Goal: Task Accomplishment & Management: Manage account settings

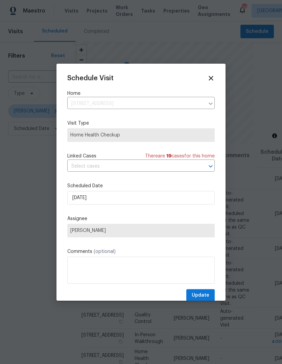
scroll to position [238, 0]
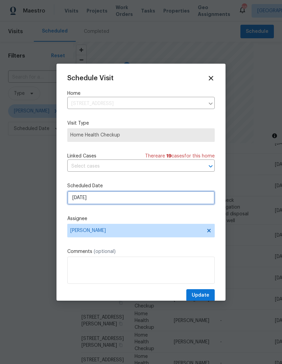
click at [81, 199] on input "[DATE]" at bounding box center [141, 198] width 148 height 14
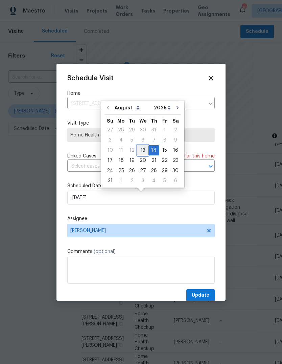
click at [139, 150] on div "13" at bounding box center [142, 150] width 11 height 9
type input "[DATE]"
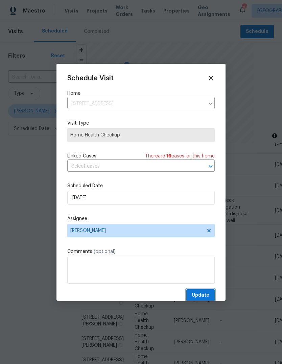
click at [208, 294] on span "Update" at bounding box center [201, 295] width 18 height 8
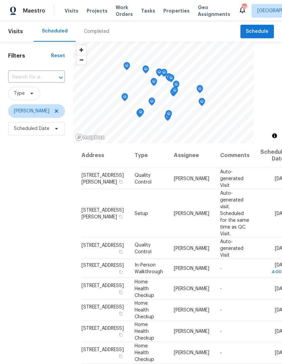
scroll to position [0, 0]
click at [0, 0] on icon at bounding box center [0, 0] width 0 height 0
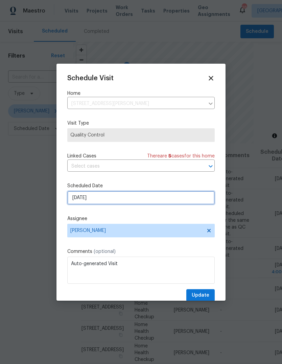
click at [112, 199] on input "[DATE]" at bounding box center [141, 198] width 148 height 14
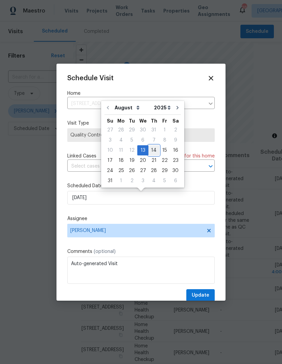
click at [151, 151] on div "14" at bounding box center [154, 150] width 11 height 9
type input "[DATE]"
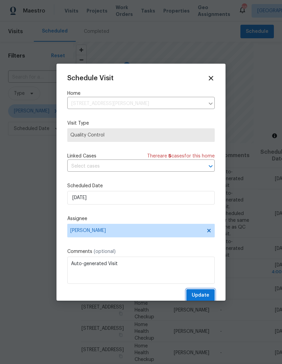
click at [207, 292] on span "Update" at bounding box center [201, 295] width 18 height 8
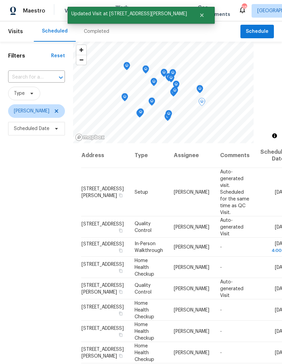
click at [0, 0] on icon at bounding box center [0, 0] width 0 height 0
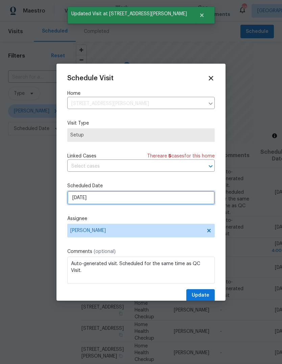
click at [114, 200] on input "[DATE]" at bounding box center [141, 198] width 148 height 14
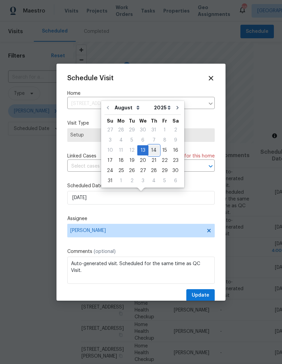
click at [153, 150] on div "14" at bounding box center [154, 150] width 11 height 9
type input "[DATE]"
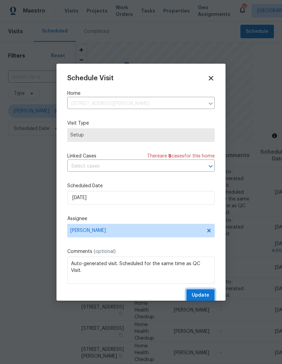
click at [205, 294] on span "Update" at bounding box center [201, 295] width 18 height 8
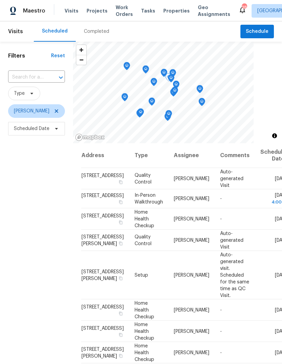
click at [0, 0] on icon at bounding box center [0, 0] width 0 height 0
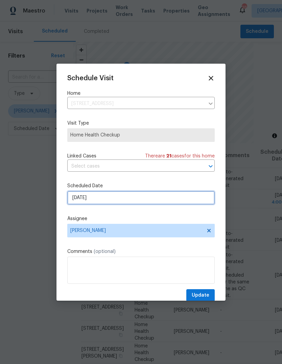
click at [105, 198] on input "[DATE]" at bounding box center [141, 198] width 148 height 14
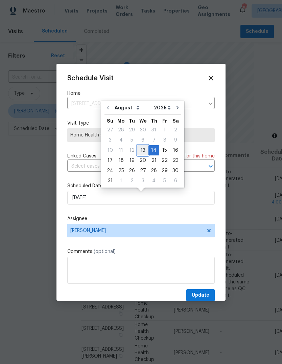
click at [142, 151] on div "13" at bounding box center [142, 150] width 11 height 9
type input "[DATE]"
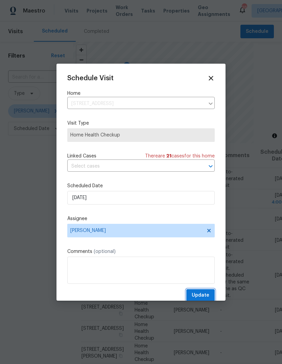
click at [208, 293] on span "Update" at bounding box center [201, 295] width 18 height 8
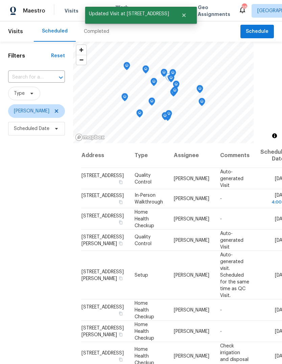
click at [0, 0] on icon at bounding box center [0, 0] width 0 height 0
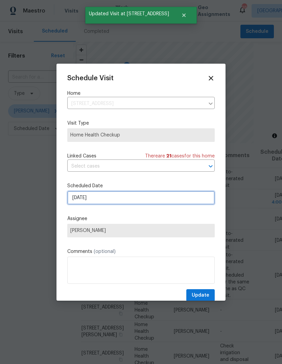
click at [110, 202] on input "[DATE]" at bounding box center [141, 198] width 148 height 14
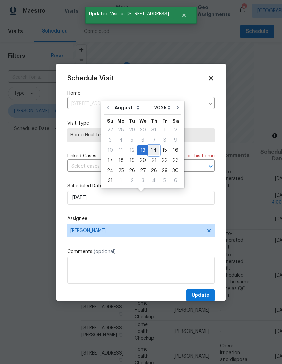
click at [153, 148] on div "14" at bounding box center [154, 150] width 11 height 9
type input "[DATE]"
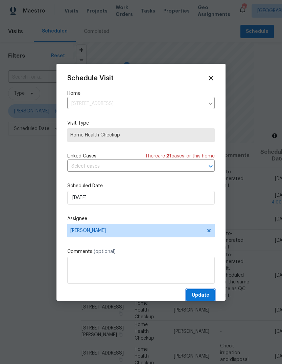
click at [206, 298] on span "Update" at bounding box center [201, 295] width 18 height 8
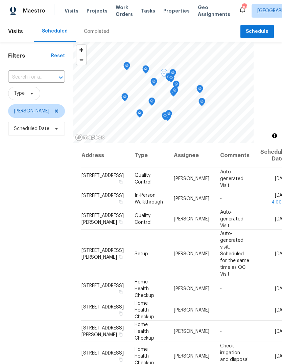
click at [0, 0] on icon at bounding box center [0, 0] width 0 height 0
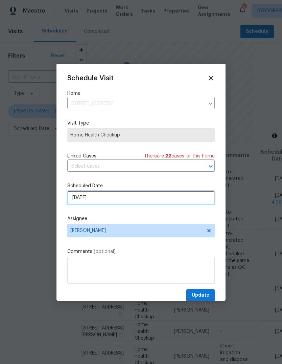
click at [119, 199] on input "[DATE]" at bounding box center [141, 198] width 148 height 14
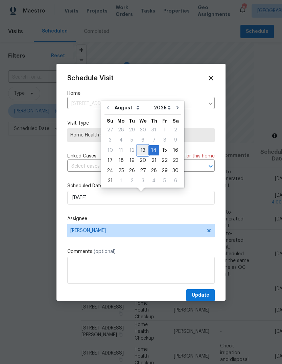
click at [141, 151] on div "13" at bounding box center [142, 150] width 11 height 9
type input "[DATE]"
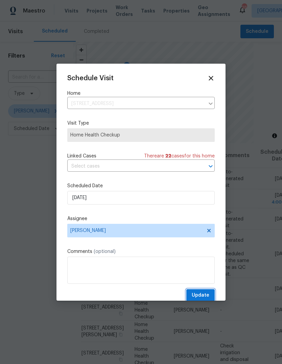
click at [202, 291] on button "Update" at bounding box center [200, 295] width 28 height 13
